Goal: Task Accomplishment & Management: Use online tool/utility

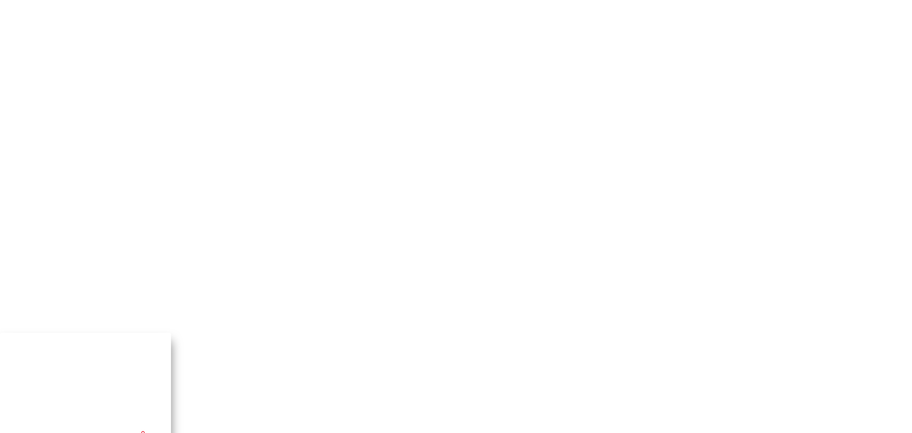
click at [132, 95] on div at bounding box center [456, 166] width 912 height 142
click at [350, 237] on div at bounding box center [456, 166] width 912 height 142
click at [103, 432] on input "text" at bounding box center [61, 438] width 83 height 9
paste input "[EMAIL_ADDRESS][DOMAIN_NAME]"
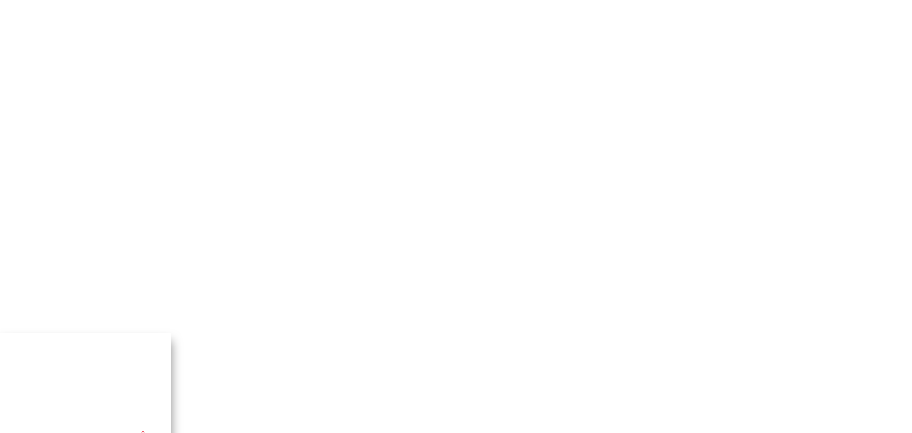
type input "[EMAIL_ADDRESS][DOMAIN_NAME]"
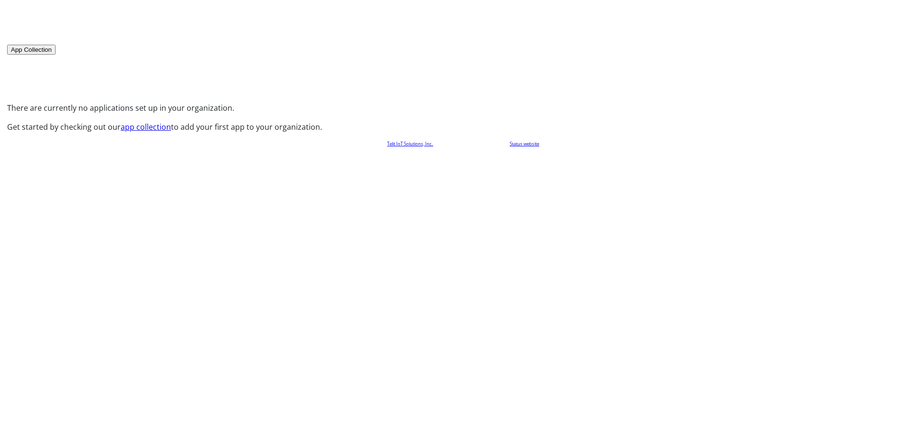
click at [171, 132] on link "app collection" at bounding box center [146, 127] width 50 height 10
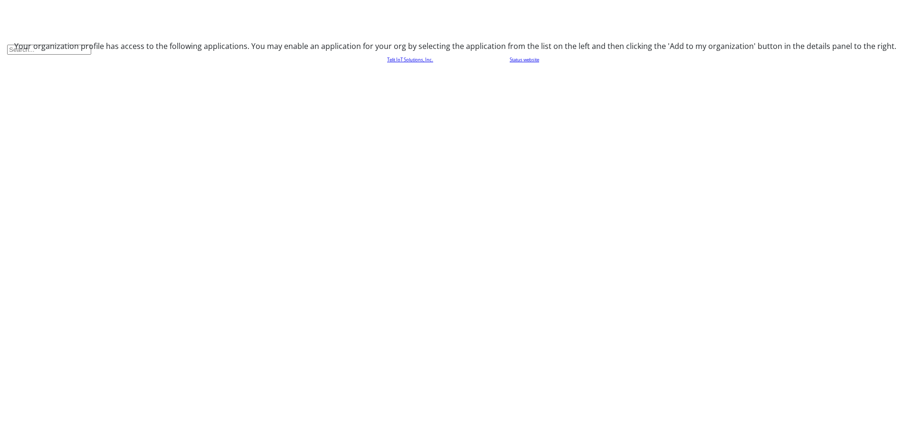
click at [91, 45] on input "text" at bounding box center [49, 50] width 84 height 10
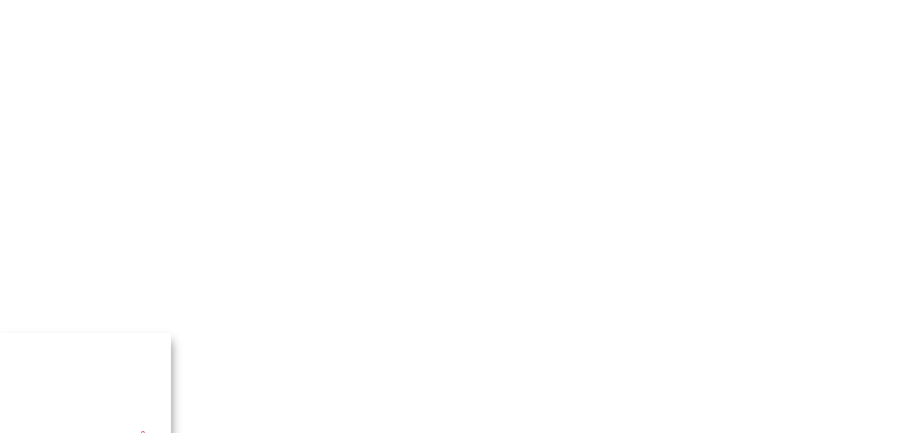
click at [345, 95] on div at bounding box center [456, 166] width 912 height 142
type input "[EMAIL_ADDRESS][DOMAIN_NAME]"
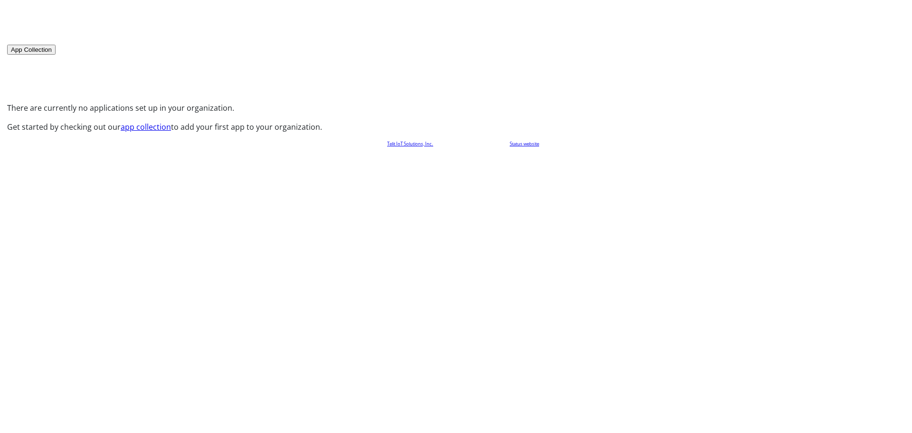
click at [56, 45] on button "App Collection" at bounding box center [31, 50] width 48 height 10
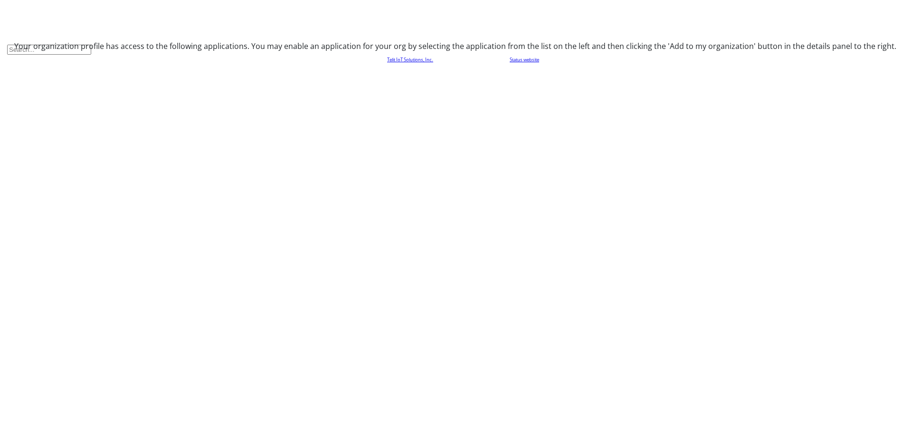
click at [91, 45] on input "text" at bounding box center [49, 50] width 84 height 10
type input "manager"
click at [61, 177] on body "App Collection Your organization profile has access to the following applicatio…" at bounding box center [456, 205] width 912 height 410
click at [78, 207] on body "App Collection Your organization profile has access to the following applicatio…" at bounding box center [456, 205] width 912 height 410
click at [131, 192] on body "App Collection Your organization profile has access to the following applicatio…" at bounding box center [456, 205] width 912 height 410
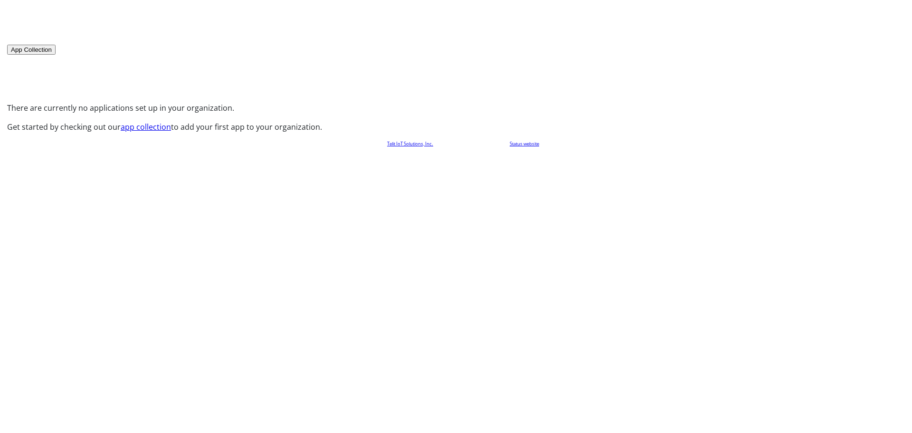
click at [849, 70] on div "My Apps | 0 apps App Collection Hi, There are currently no applications set up …" at bounding box center [456, 75] width 898 height 116
click at [822, 119] on div "My Apps | 0 apps App Collection Hi, There are currently no applications set up …" at bounding box center [456, 75] width 898 height 116
click at [49, 59] on div "My Apps | 0 apps App Collection Hi, There are currently no applications set up …" at bounding box center [456, 75] width 898 height 116
